Goal: Task Accomplishment & Management: Manage account settings

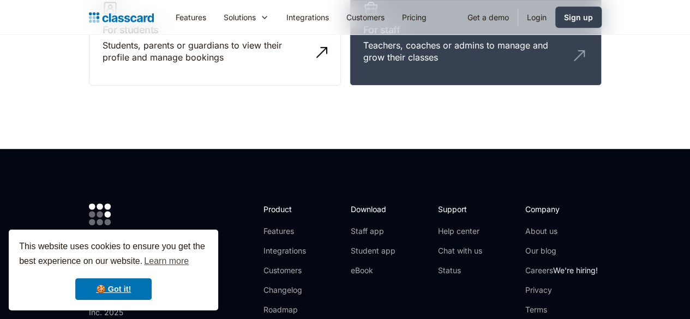
scroll to position [218, 0]
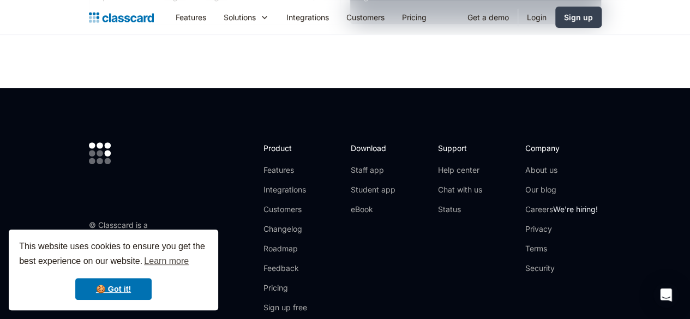
click at [555, 16] on link "Login" at bounding box center [536, 17] width 37 height 25
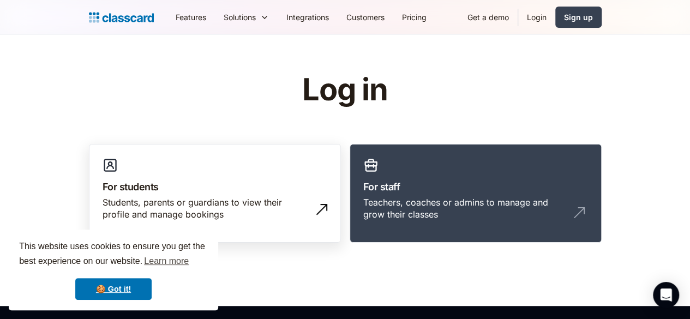
scroll to position [55, 0]
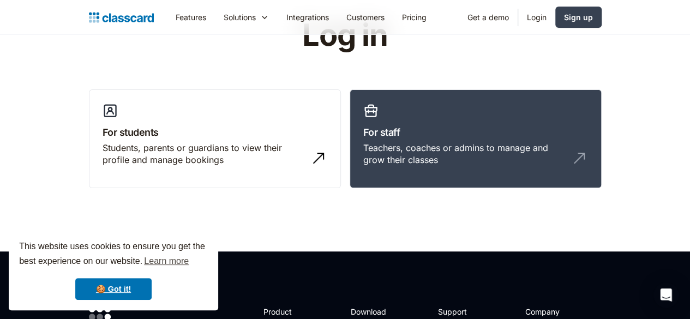
click at [555, 13] on link "Login" at bounding box center [536, 17] width 37 height 25
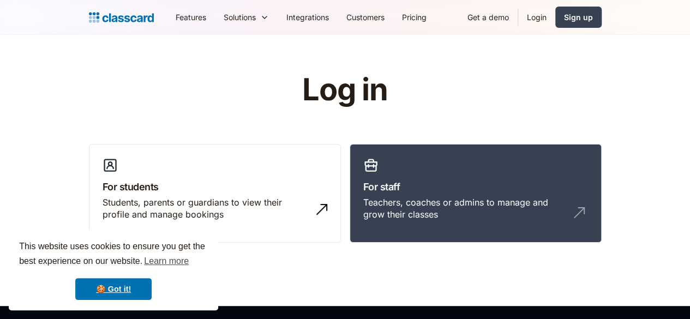
click at [155, 189] on h3 "For students" at bounding box center [215, 186] width 225 height 15
